Goal: Information Seeking & Learning: Learn about a topic

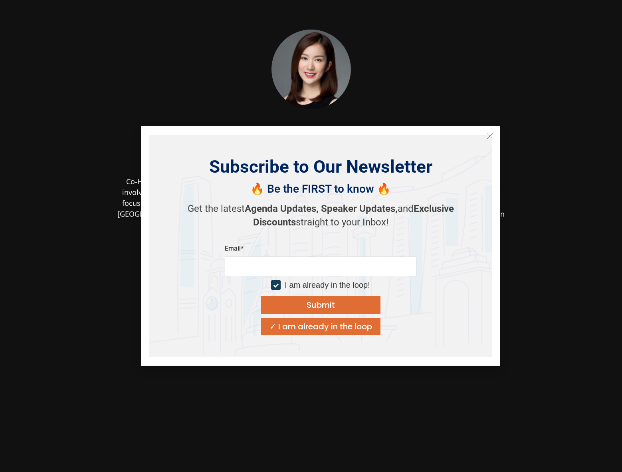
click at [92, 229] on section "[PERSON_NAME] Co-Head of Investments K3 Ventures Co-Head of Investments at K3 V…" at bounding box center [311, 193] width 622 height 386
click at [492, 138] on icon "Close" at bounding box center [489, 136] width 7 height 7
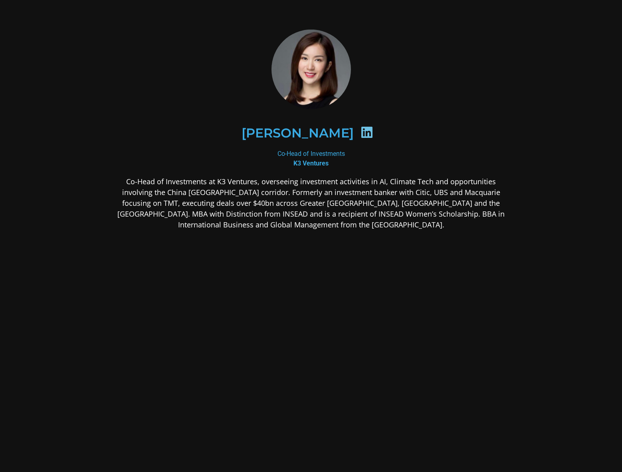
click at [361, 136] on icon at bounding box center [367, 132] width 13 height 13
click at [361, 134] on icon at bounding box center [367, 132] width 13 height 13
click at [361, 131] on icon at bounding box center [367, 132] width 13 height 13
click at [323, 139] on h2 "[PERSON_NAME]" at bounding box center [298, 133] width 112 height 13
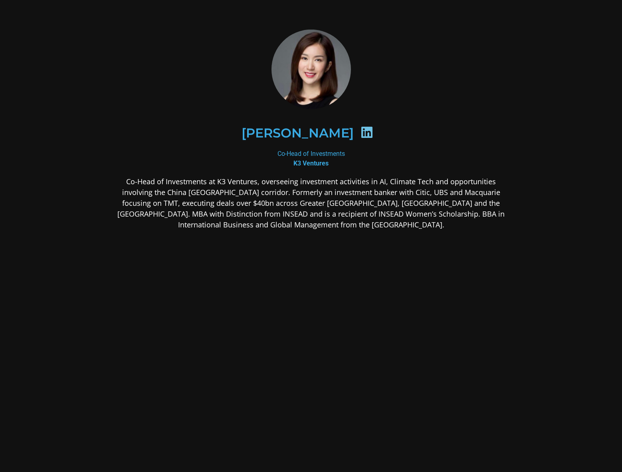
click at [321, 136] on h2 "[PERSON_NAME]" at bounding box center [298, 133] width 112 height 13
click at [321, 64] on img at bounding box center [311, 69] width 88 height 79
drag, startPoint x: 307, startPoint y: 137, endPoint x: 317, endPoint y: 163, distance: 28.3
click at [307, 140] on div "[PERSON_NAME]" at bounding box center [311, 132] width 349 height 41
click at [317, 164] on b "K3 Ventures" at bounding box center [311, 163] width 35 height 8
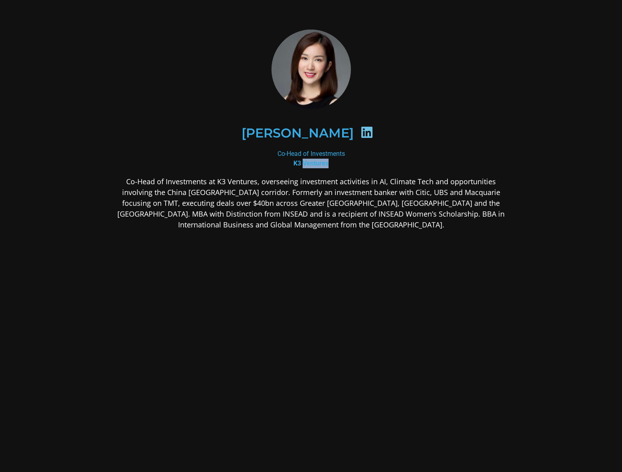
click at [317, 164] on b "K3 Ventures" at bounding box center [311, 163] width 35 height 8
click at [317, 159] on div "Co-Head of Investments K3 Ventures" at bounding box center [311, 158] width 388 height 19
drag, startPoint x: 315, startPoint y: 109, endPoint x: 318, endPoint y: 113, distance: 4.6
click at [315, 109] on div "[PERSON_NAME]" at bounding box center [311, 133] width 388 height 80
